Goal: Browse casually

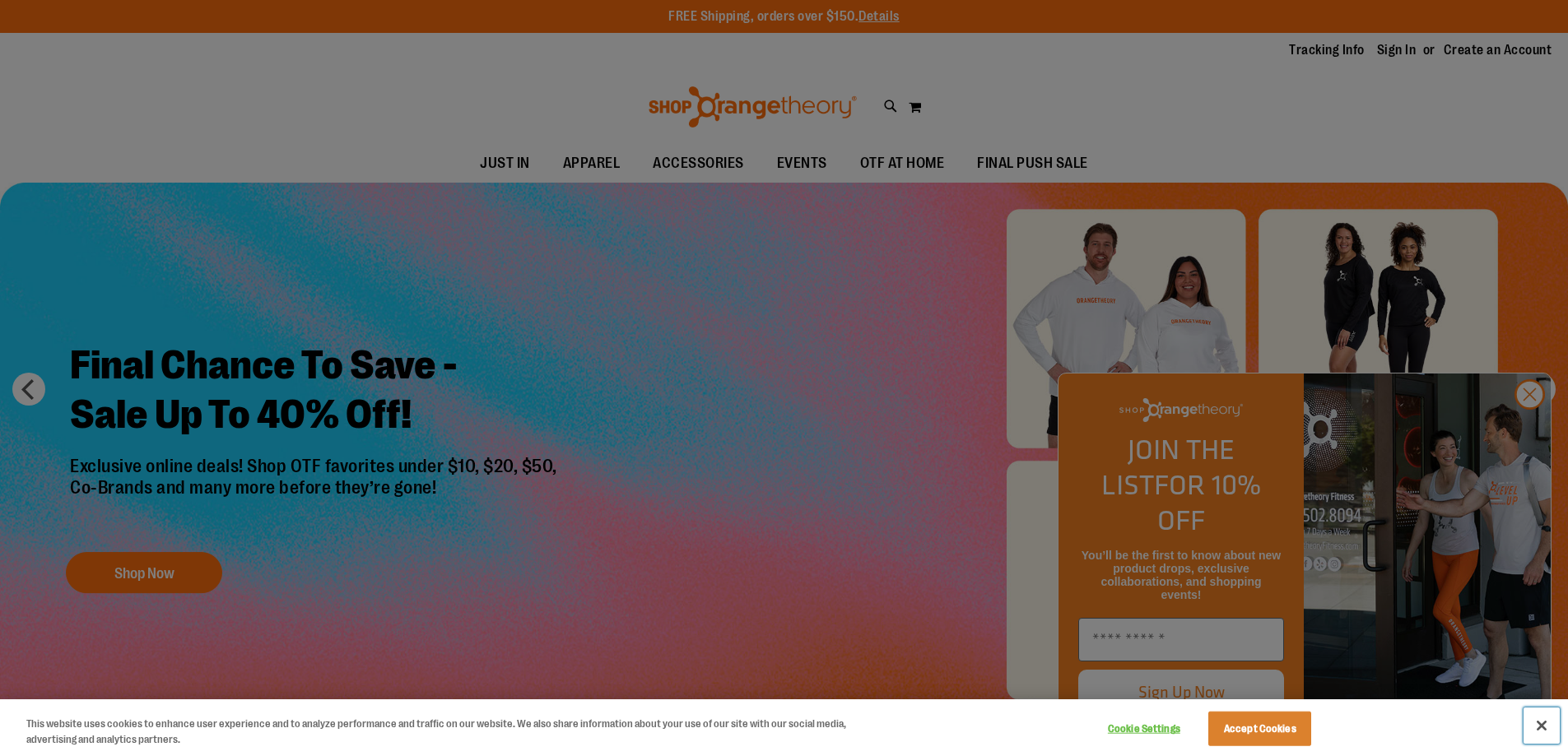
click at [1548, 728] on button "Close" at bounding box center [1542, 725] width 36 height 36
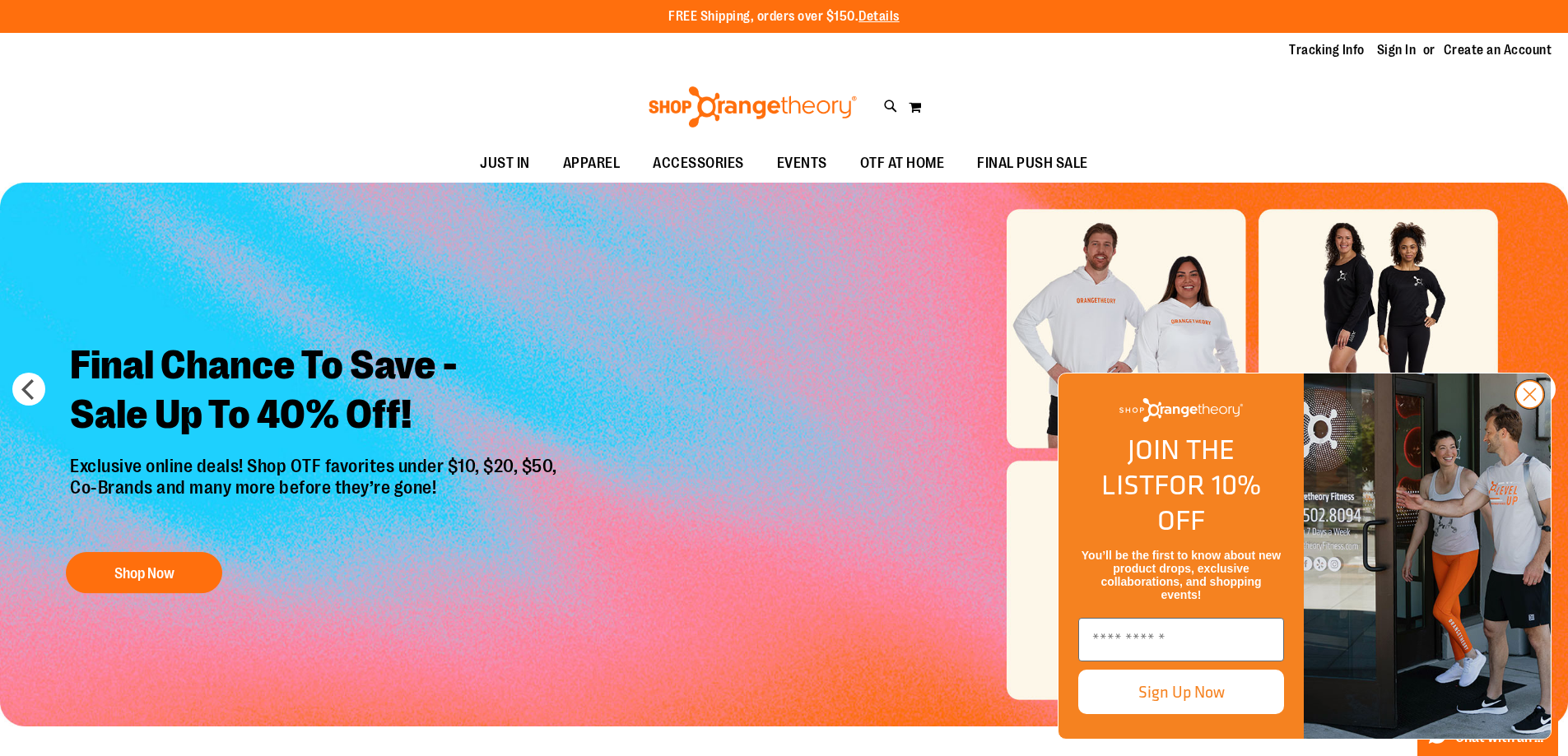
click at [1521, 409] on circle "Close dialog" at bounding box center [1530, 394] width 27 height 27
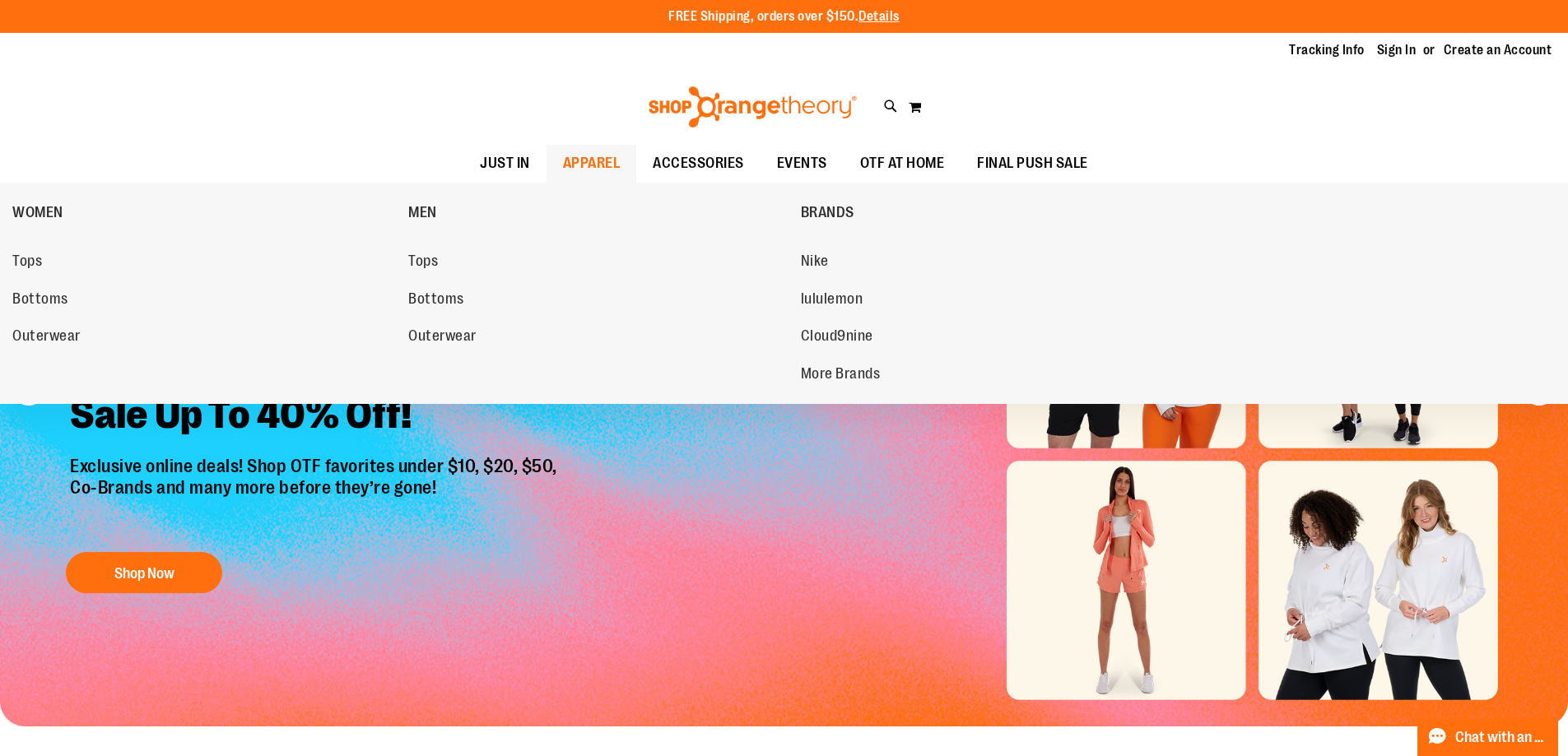
click at [601, 158] on span "APPAREL" at bounding box center [592, 163] width 57 height 37
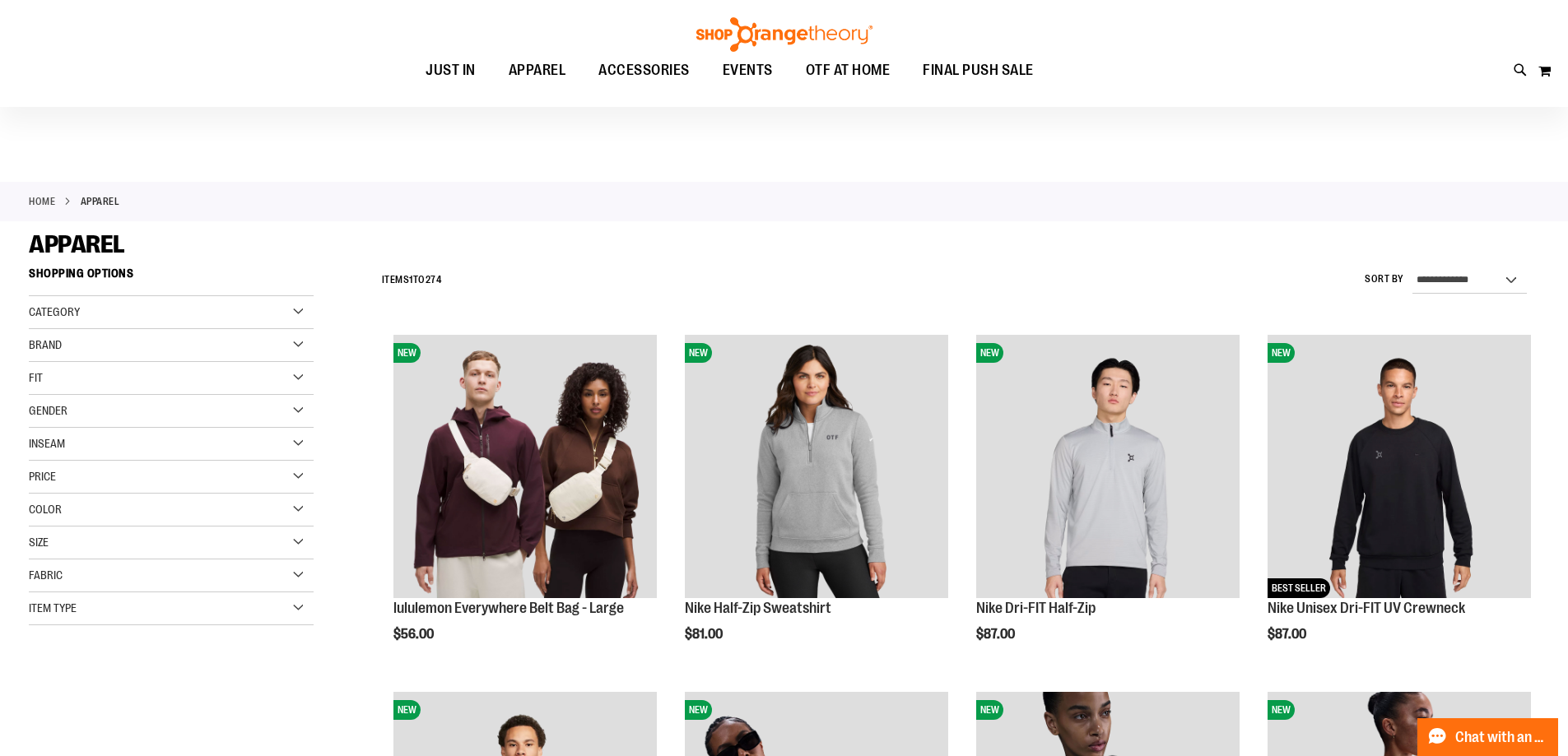
scroll to position [81, 0]
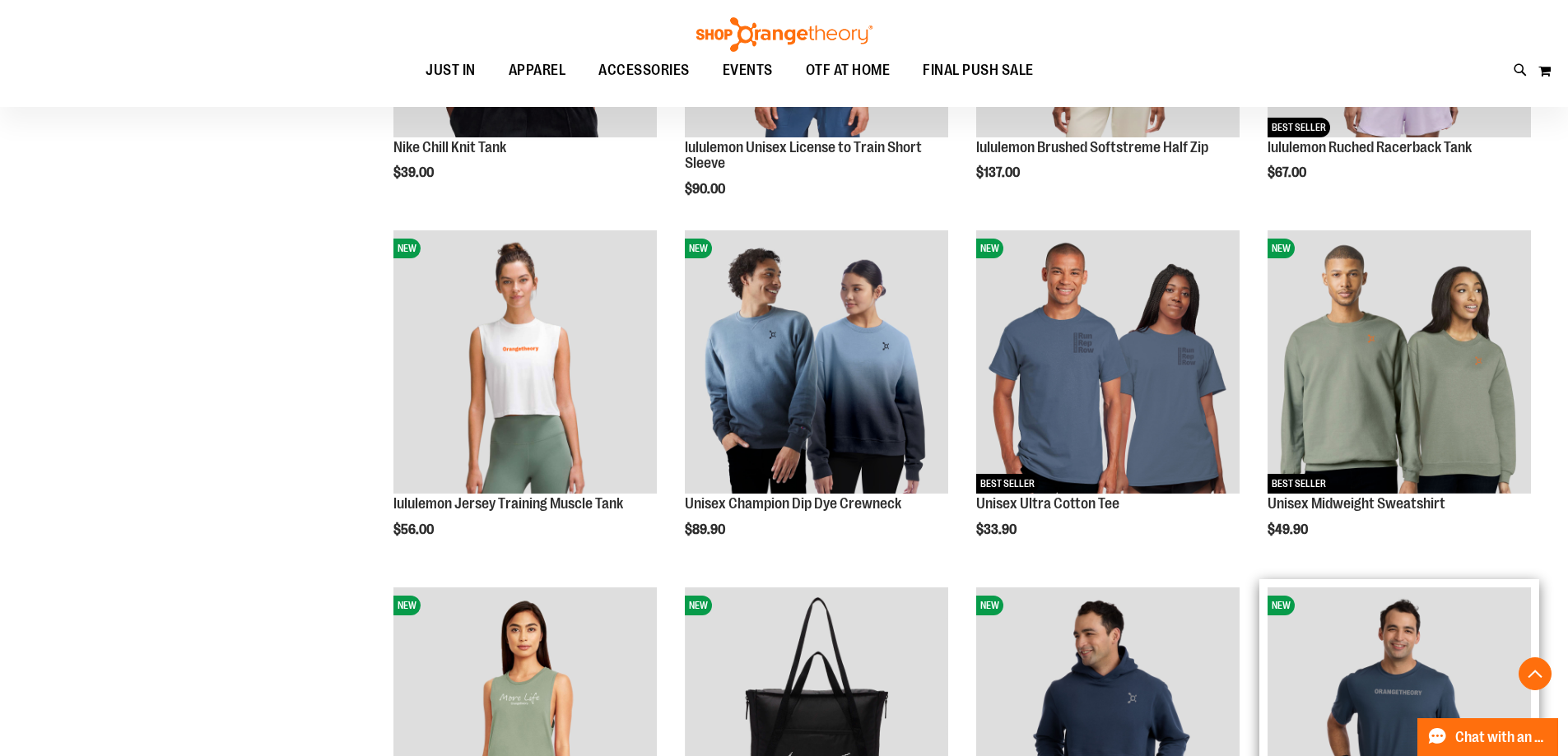
scroll to position [1151, 0]
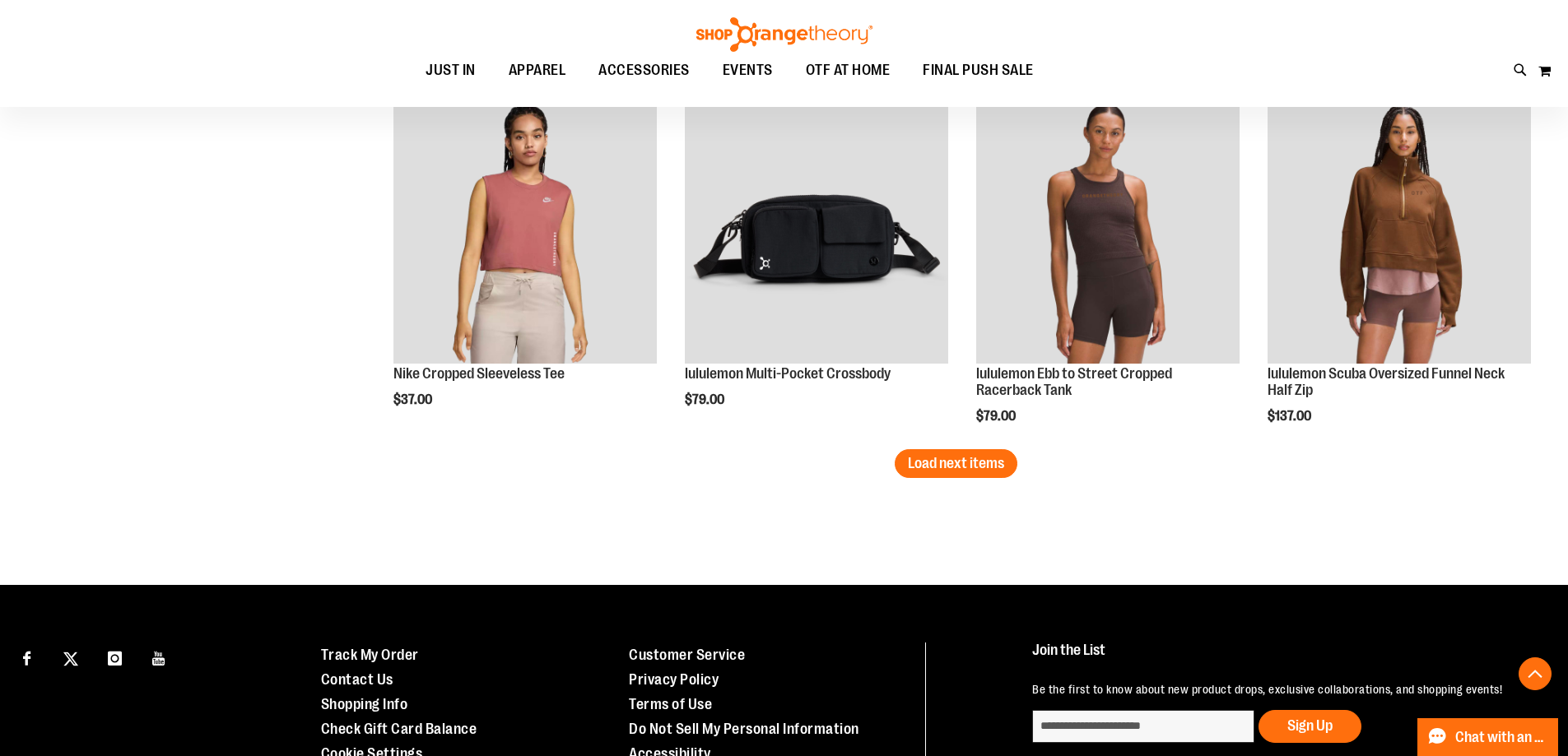
scroll to position [3126, 0]
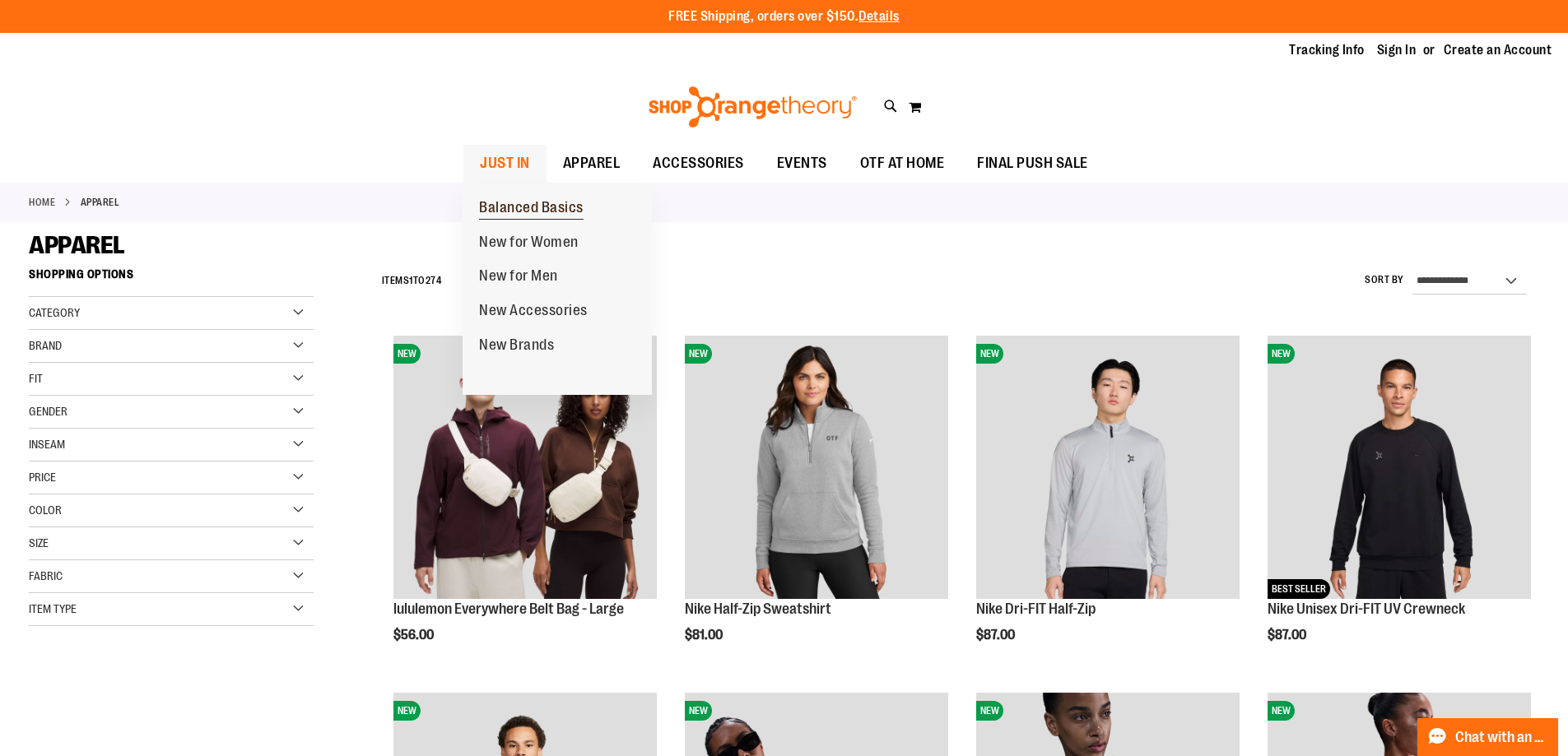
click at [516, 207] on span "Balanced Basics" at bounding box center [531, 210] width 104 height 21
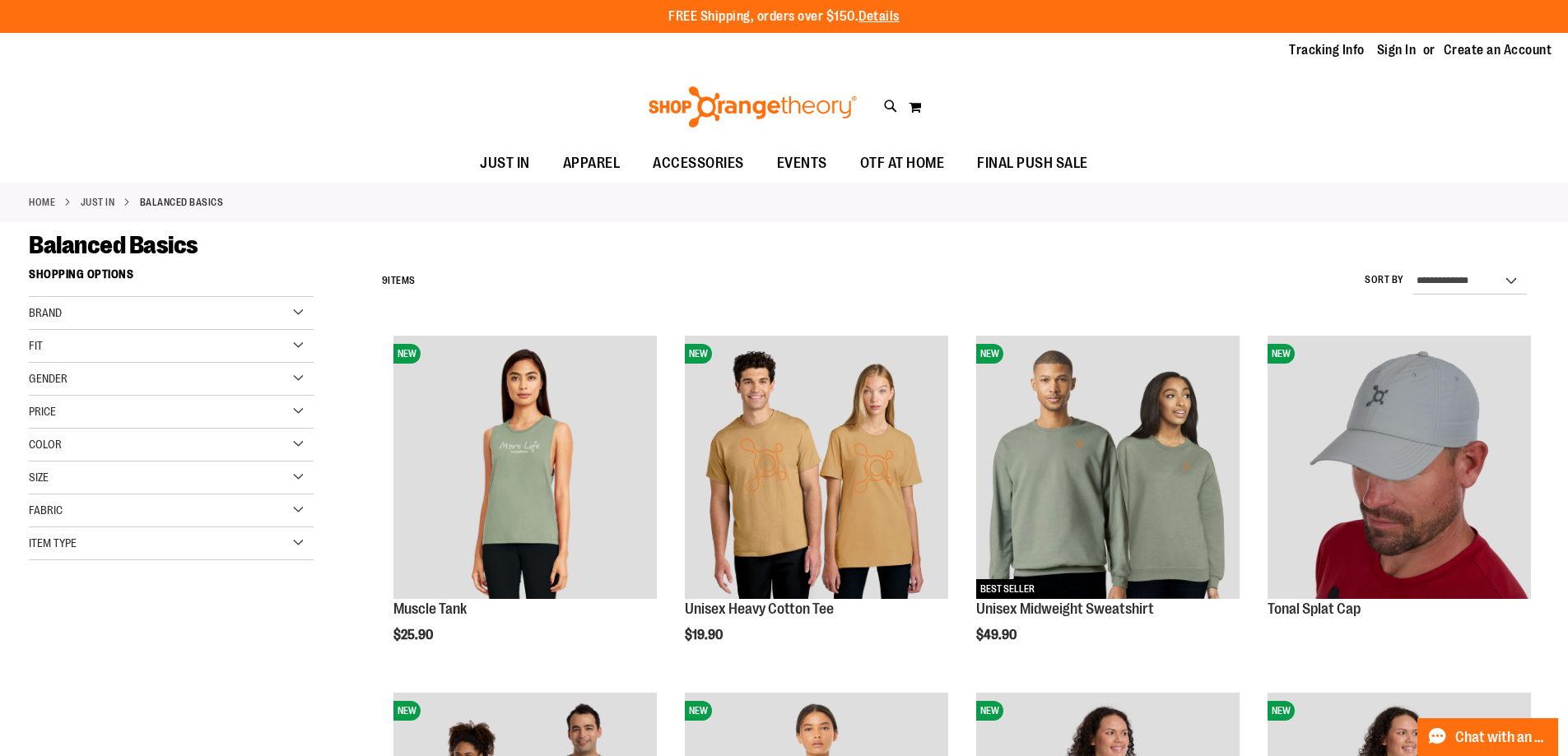
click at [302, 375] on div "Gender" at bounding box center [171, 379] width 285 height 32
click at [494, 233] on div "Balanced Basics" at bounding box center [784, 244] width 1511 height 30
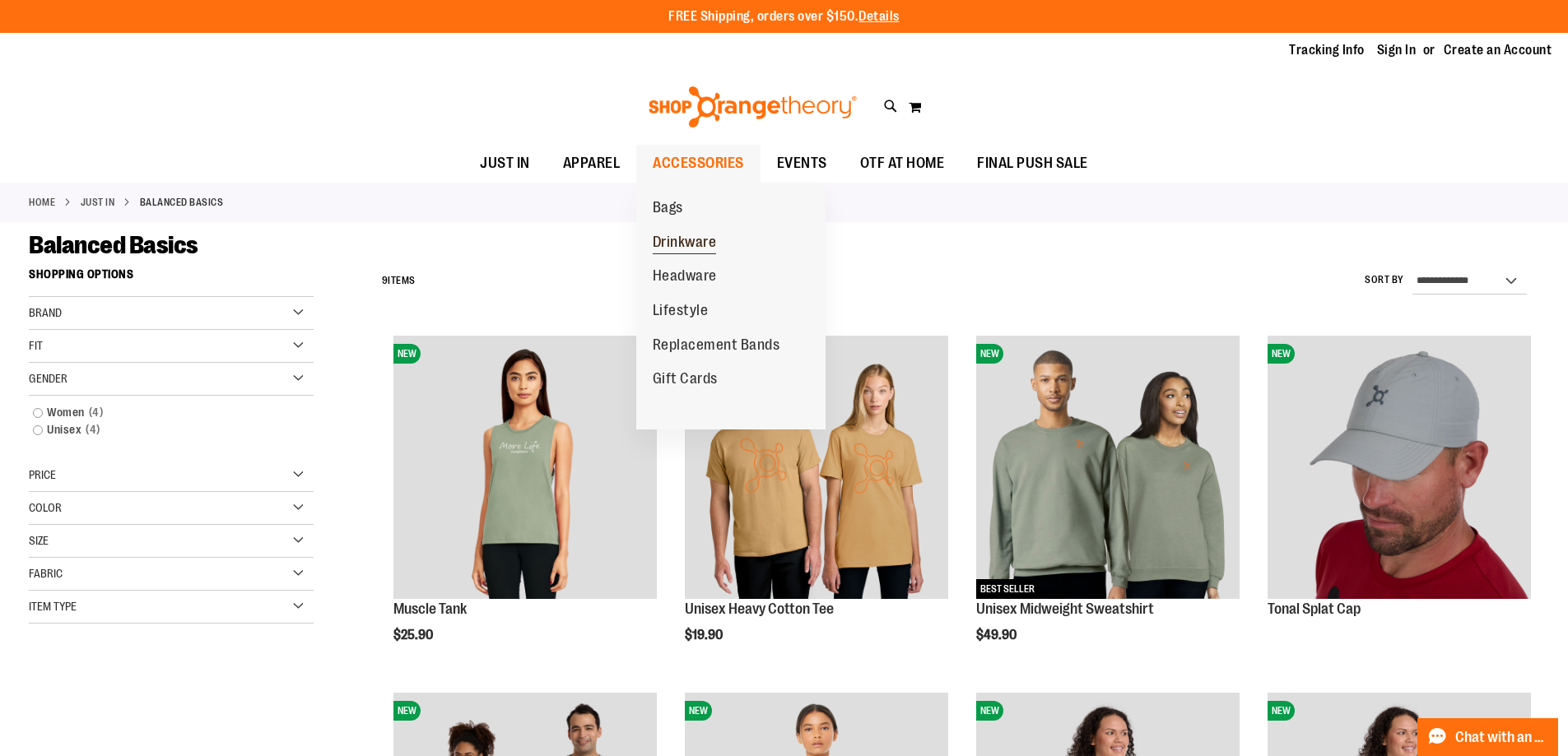
click at [700, 247] on span "Drinkware" at bounding box center [685, 244] width 64 height 21
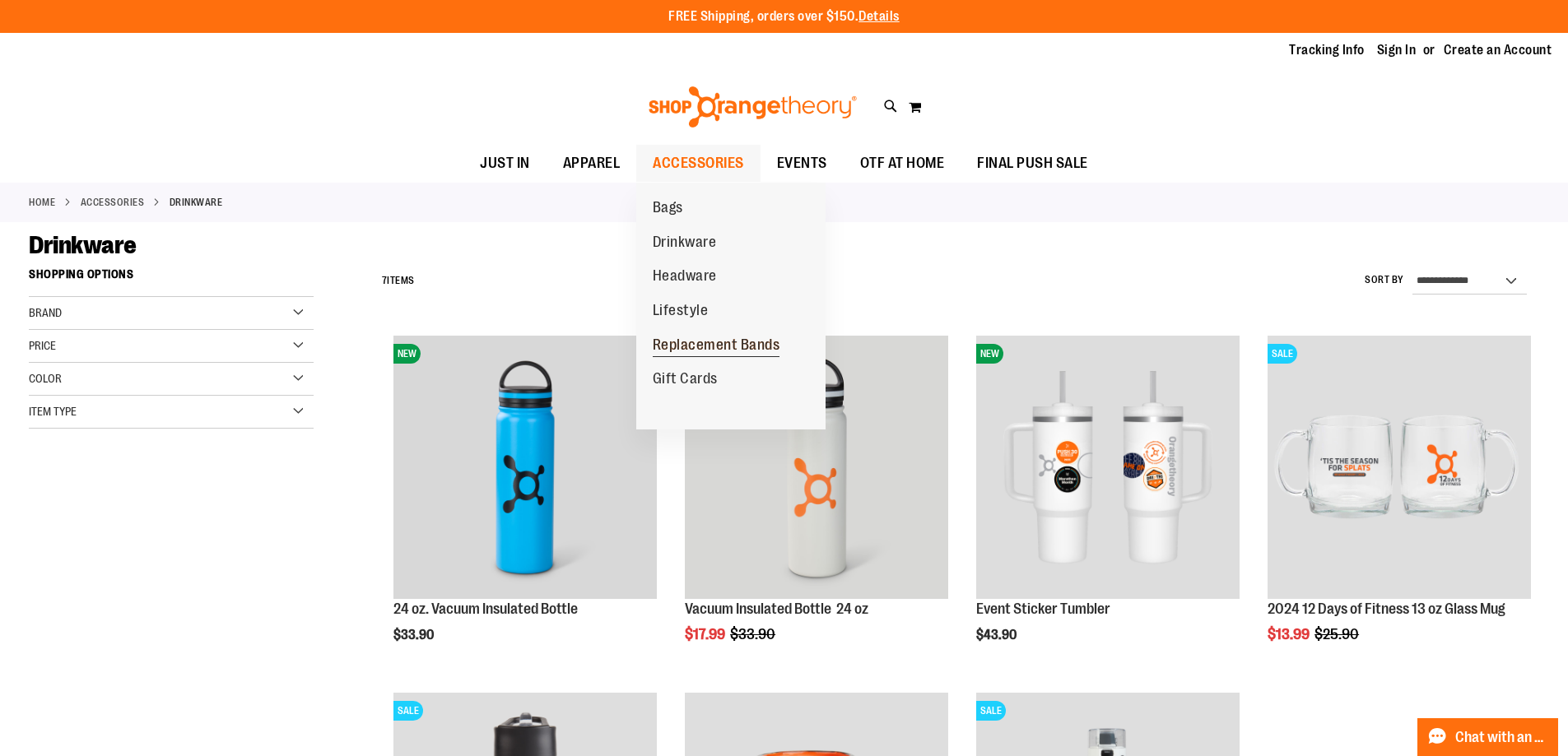
click at [730, 343] on span "Replacement Bands" at bounding box center [717, 347] width 128 height 21
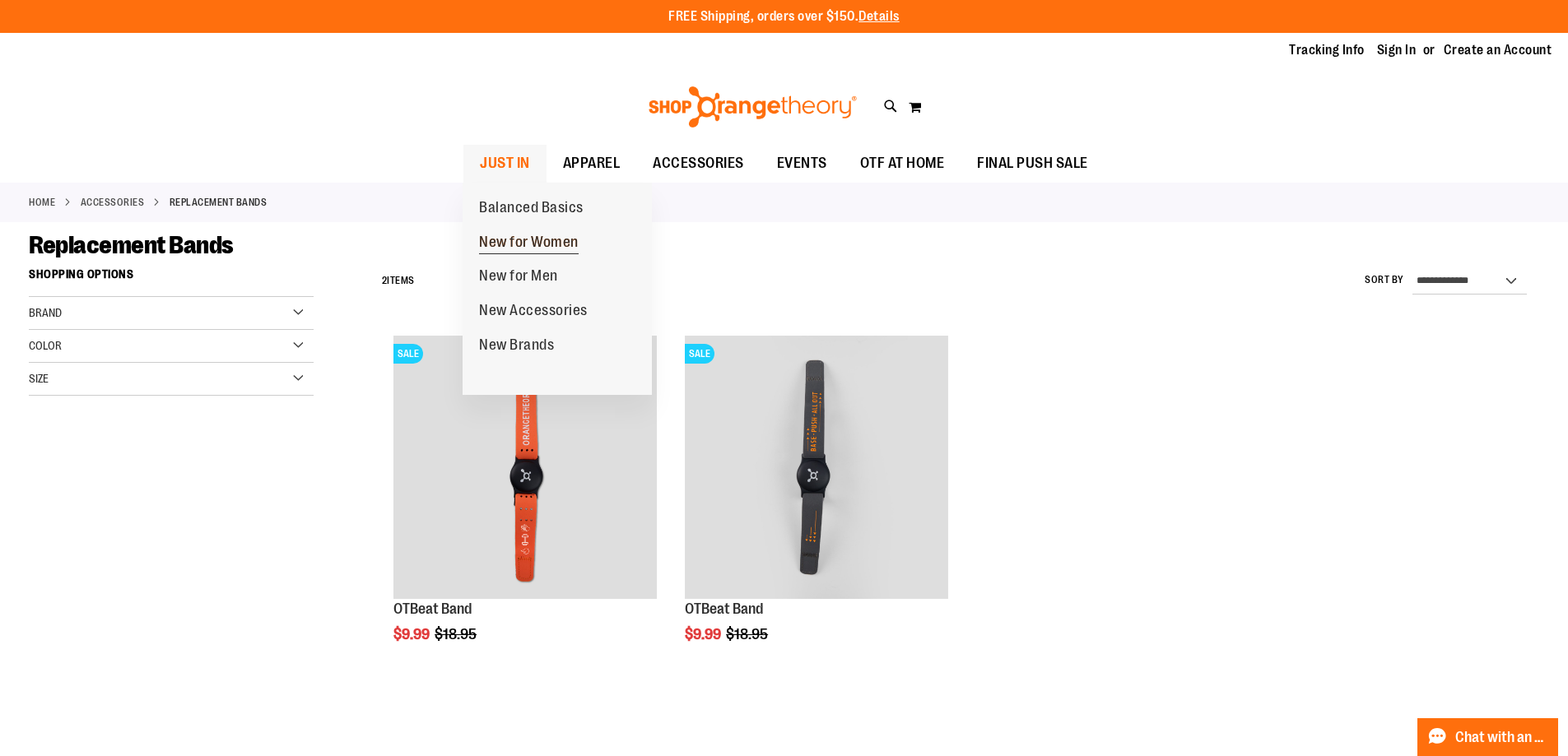
click at [533, 242] on span "New for Women" at bounding box center [529, 244] width 99 height 21
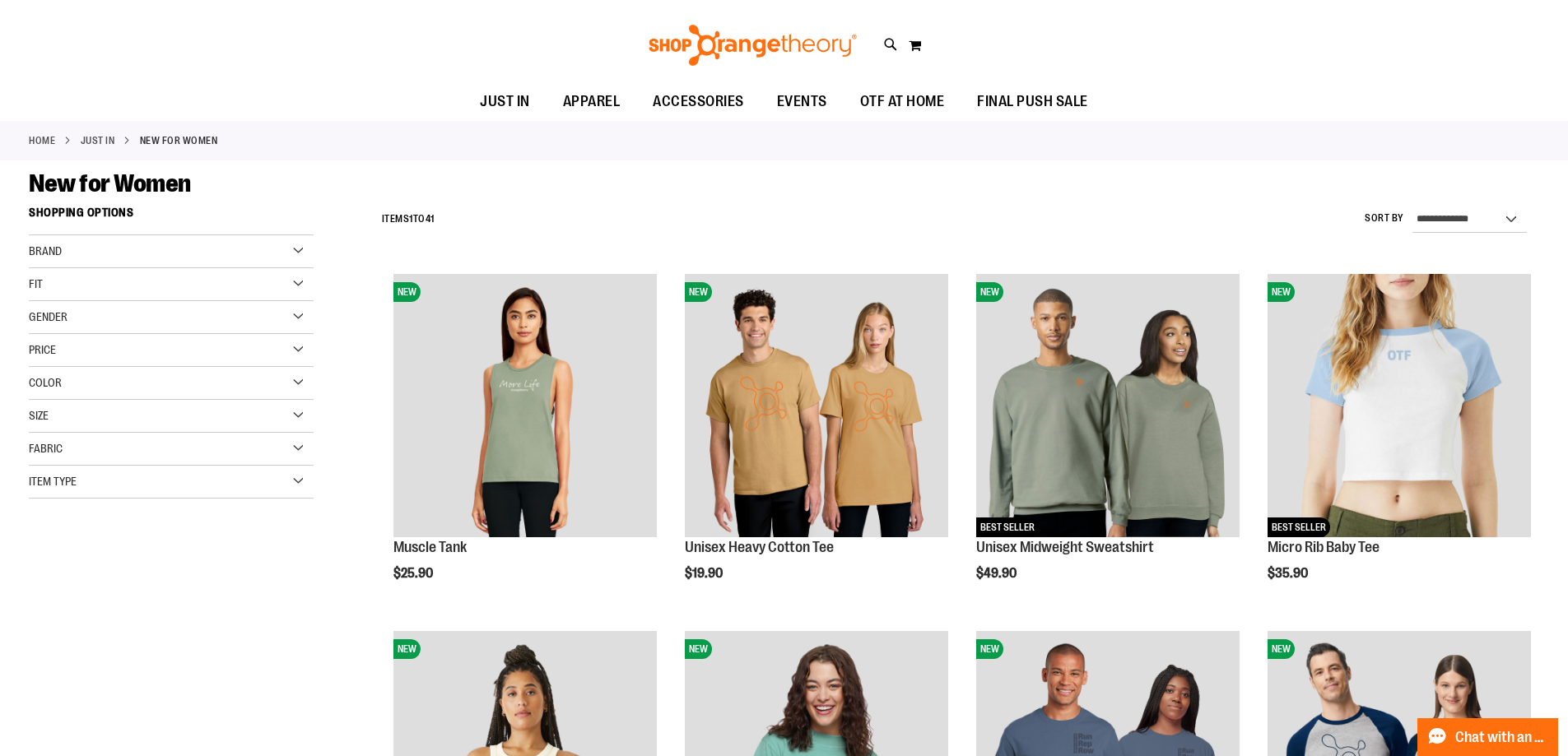
scroll to position [329, 0]
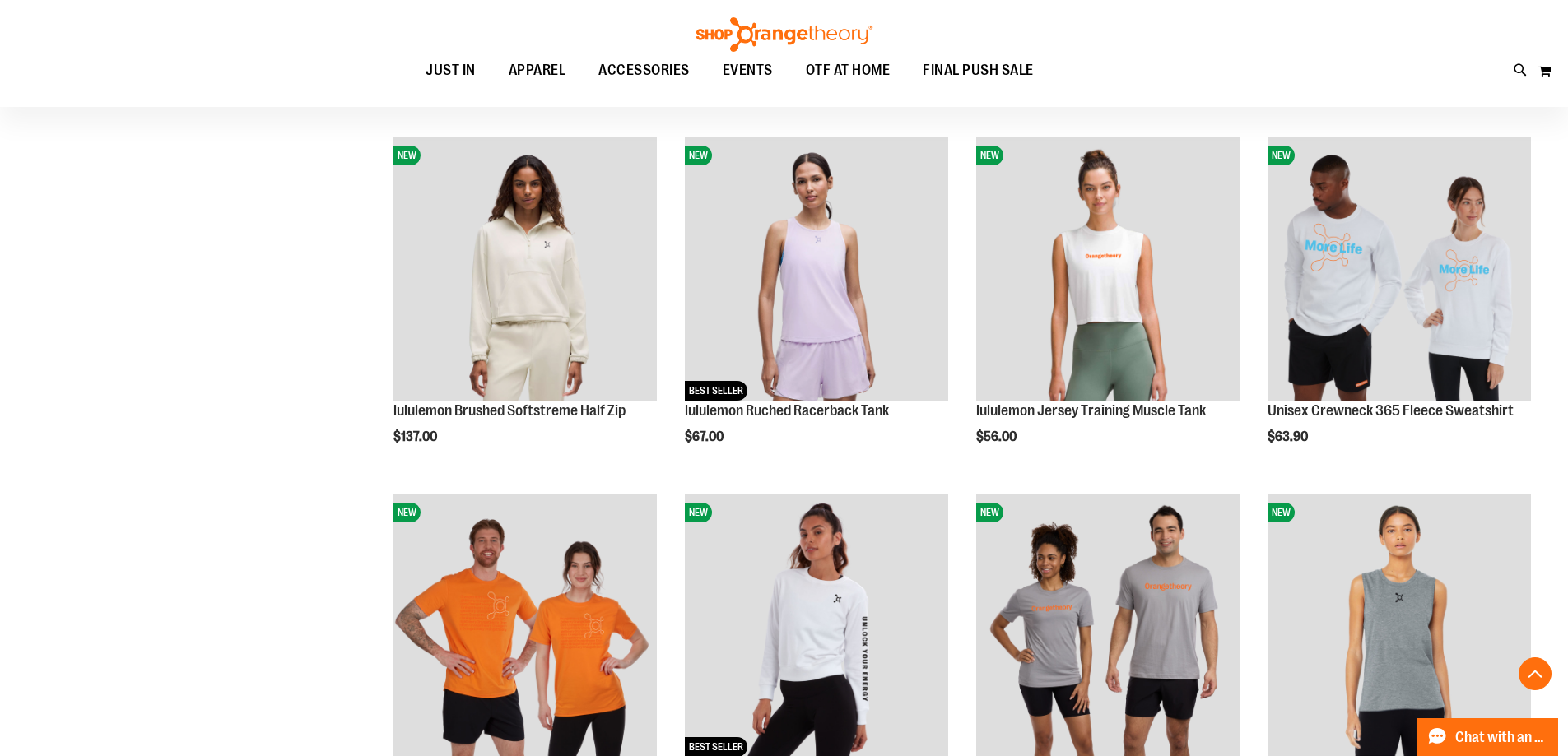
scroll to position [1646, 0]
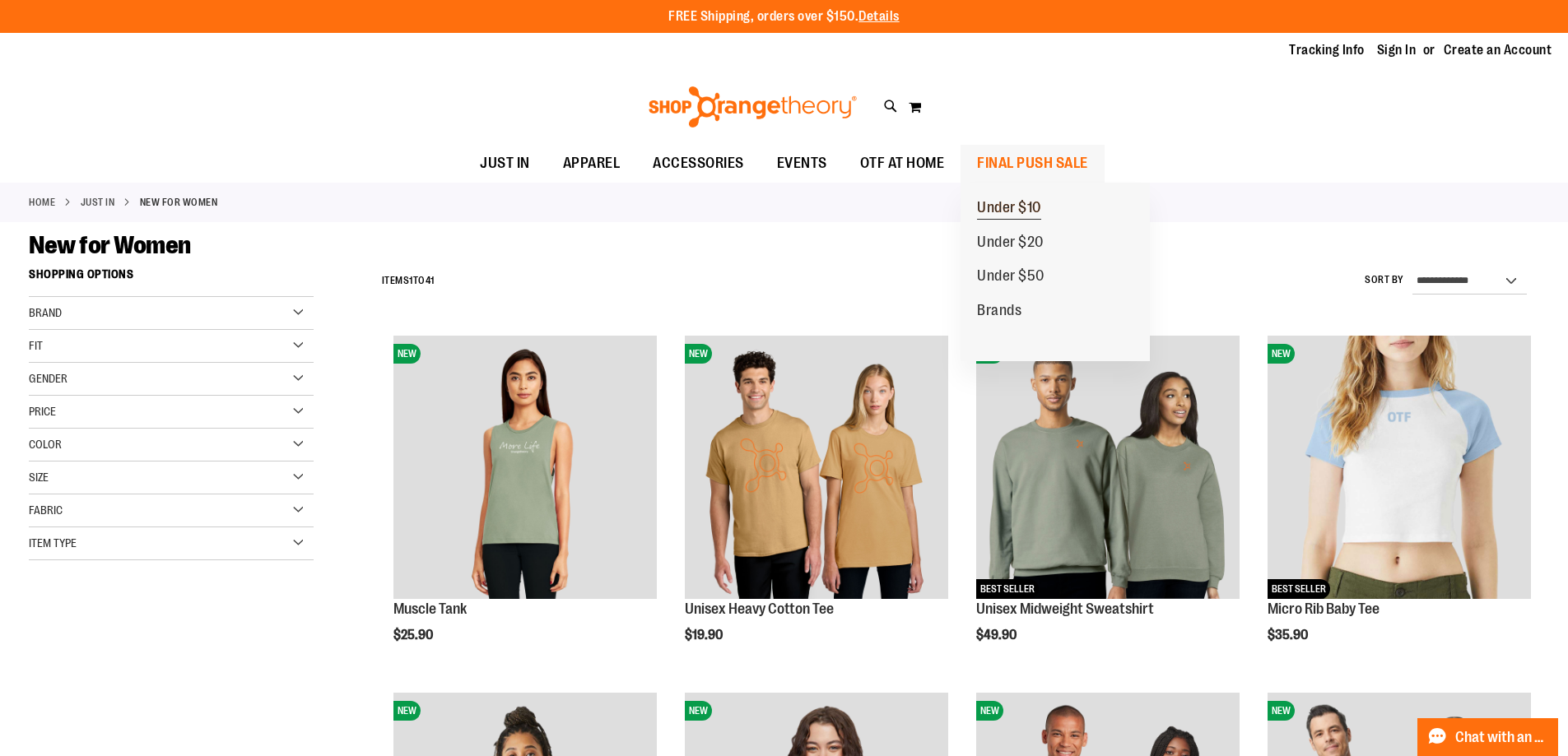
click at [1001, 208] on span "Under $10" at bounding box center [1008, 210] width 64 height 21
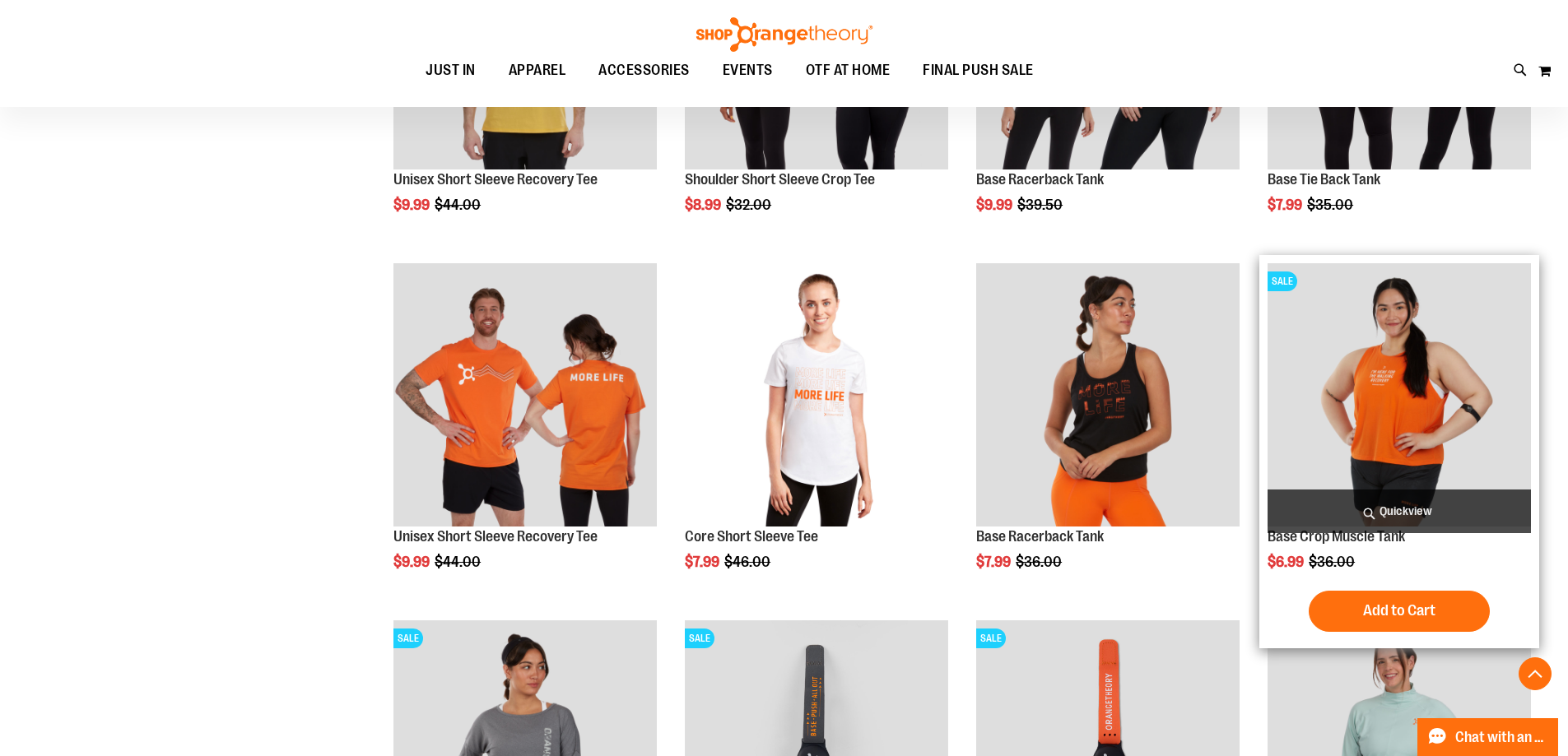
scroll to position [493, 0]
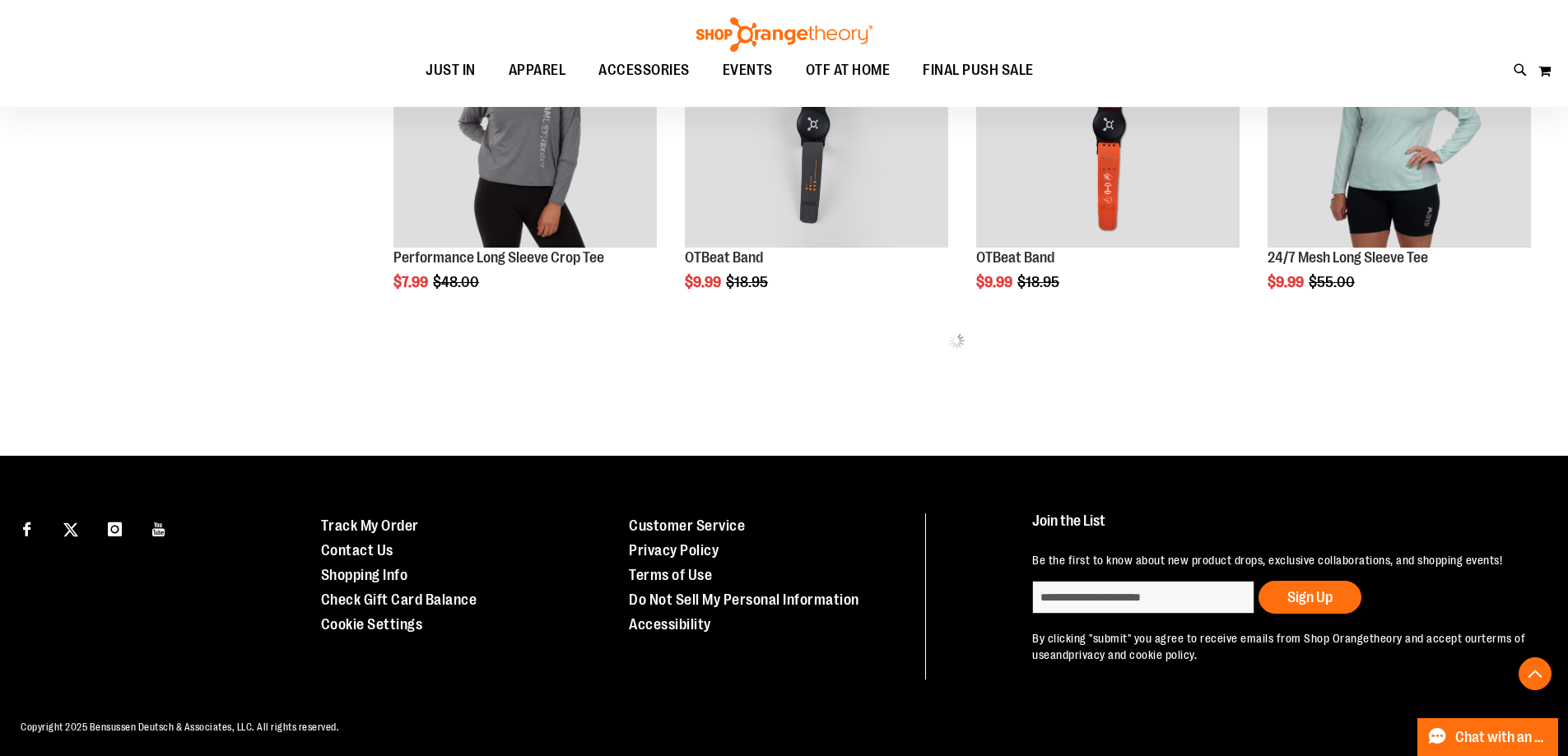
scroll to position [578, 0]
